Goal: Task Accomplishment & Management: Complete application form

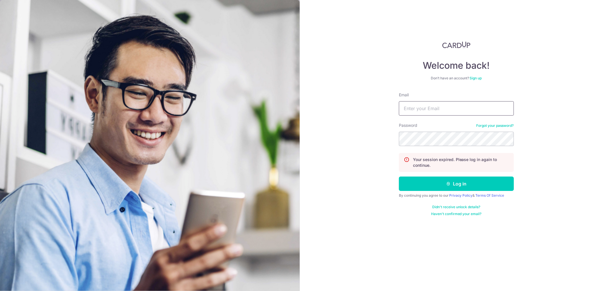
click at [431, 104] on input "Email" at bounding box center [456, 108] width 115 height 14
type input "[EMAIL_ADDRESS][DOMAIN_NAME]"
click at [399, 176] on button "Log in" at bounding box center [456, 183] width 115 height 14
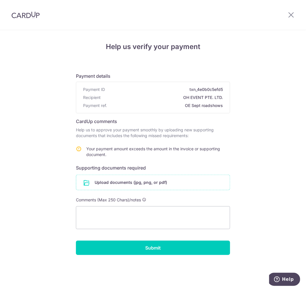
click at [101, 182] on input "file" at bounding box center [152, 182] width 153 height 15
click at [100, 179] on input "file" at bounding box center [152, 182] width 153 height 15
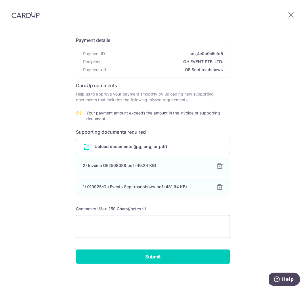
scroll to position [36, 0]
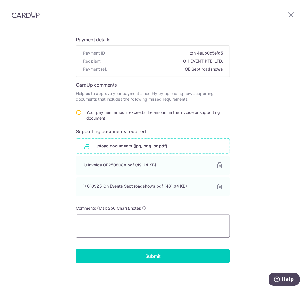
click at [90, 226] on textarea at bounding box center [153, 226] width 154 height 23
click at [88, 221] on textarea "Addtional invoice added" at bounding box center [153, 226] width 154 height 23
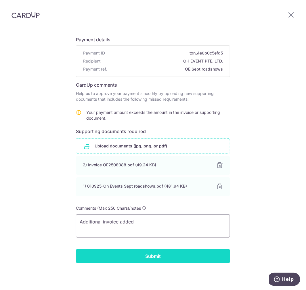
type textarea "Additional invoice added"
click at [125, 259] on input "Submit" at bounding box center [153, 256] width 154 height 14
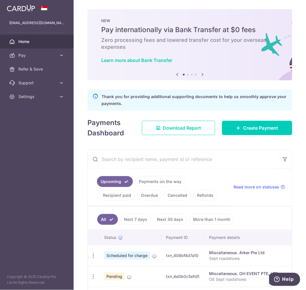
scroll to position [63, 0]
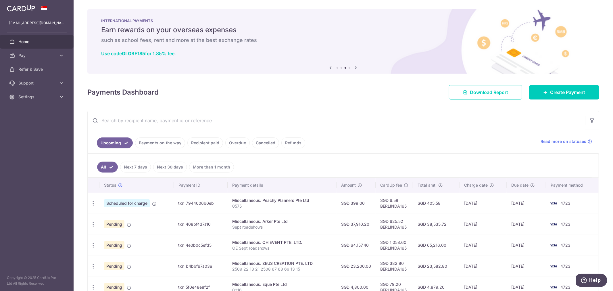
scroll to position [35, 0]
